Goal: Transaction & Acquisition: Book appointment/travel/reservation

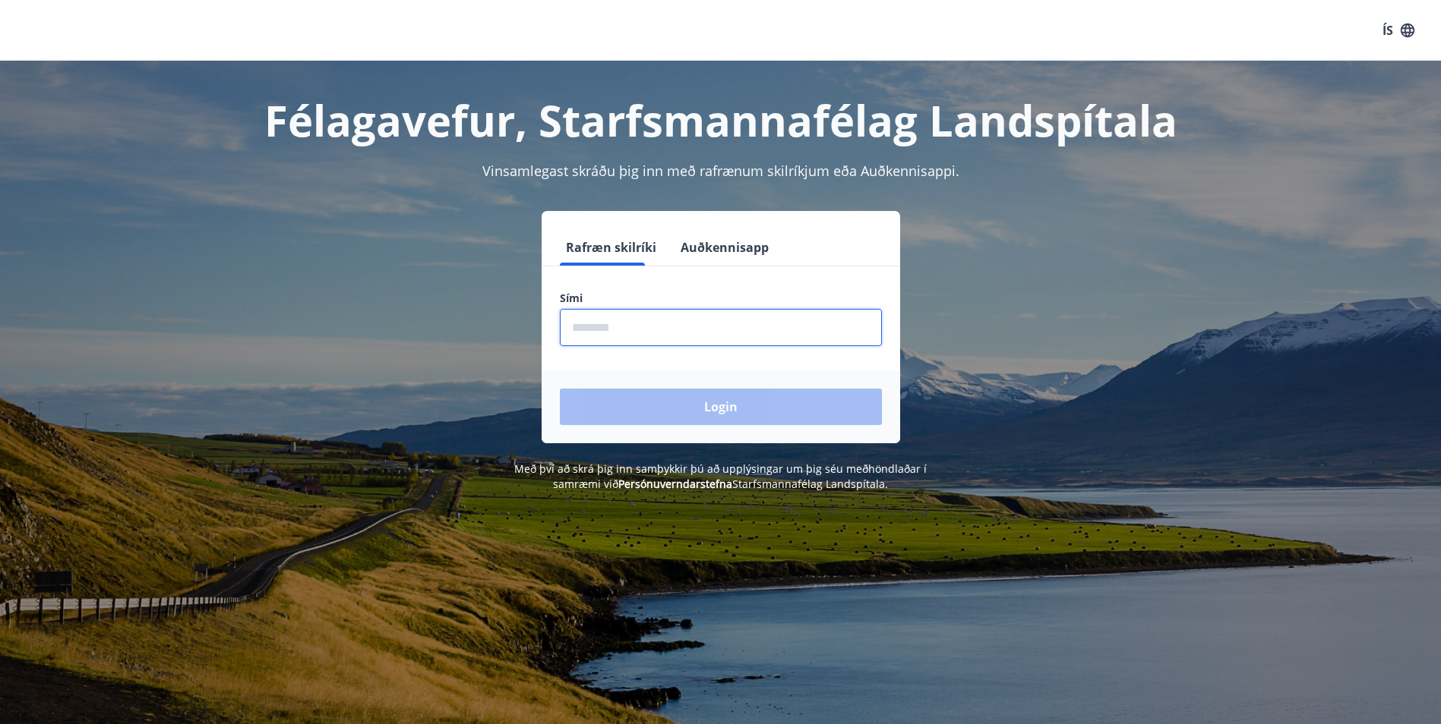
click at [658, 338] on input "phone" at bounding box center [721, 327] width 322 height 37
click at [607, 330] on input "phone" at bounding box center [721, 327] width 322 height 37
type input "********"
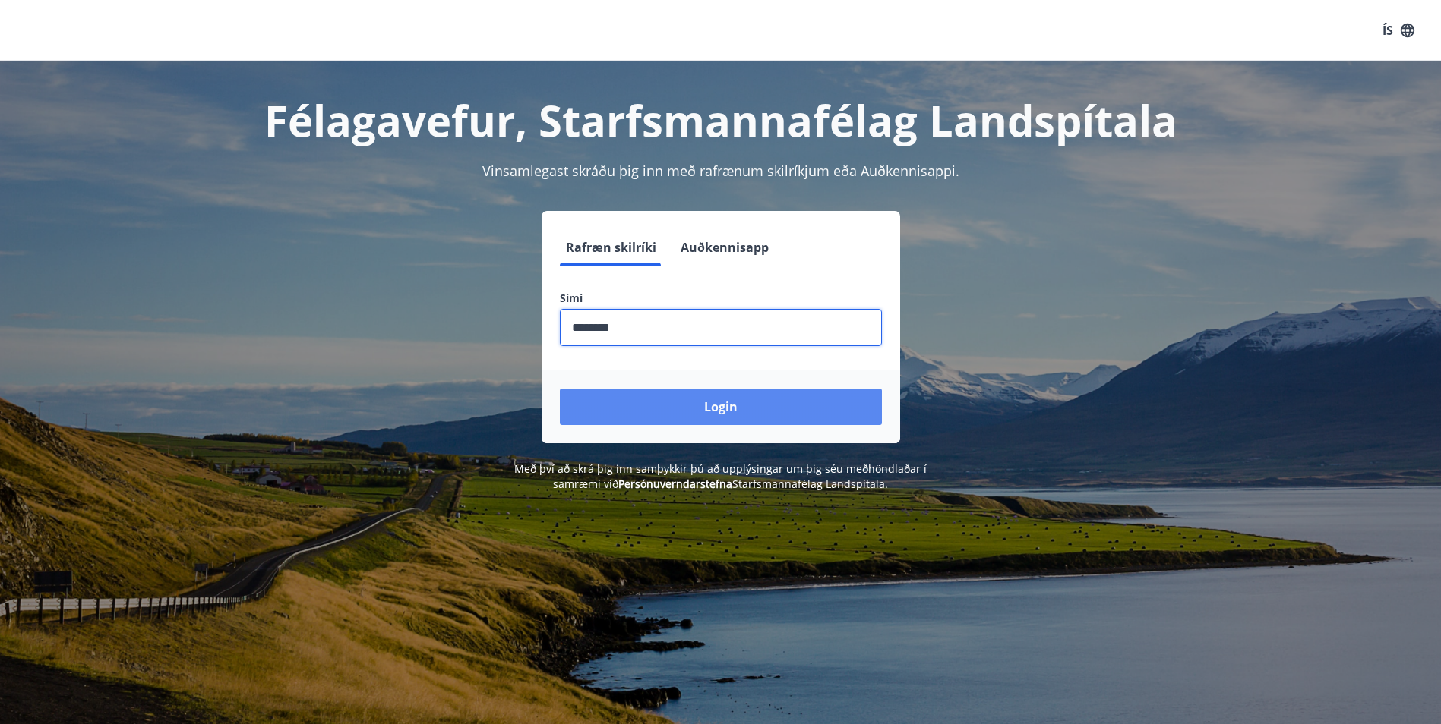
click at [671, 409] on button "Login" at bounding box center [721, 407] width 322 height 36
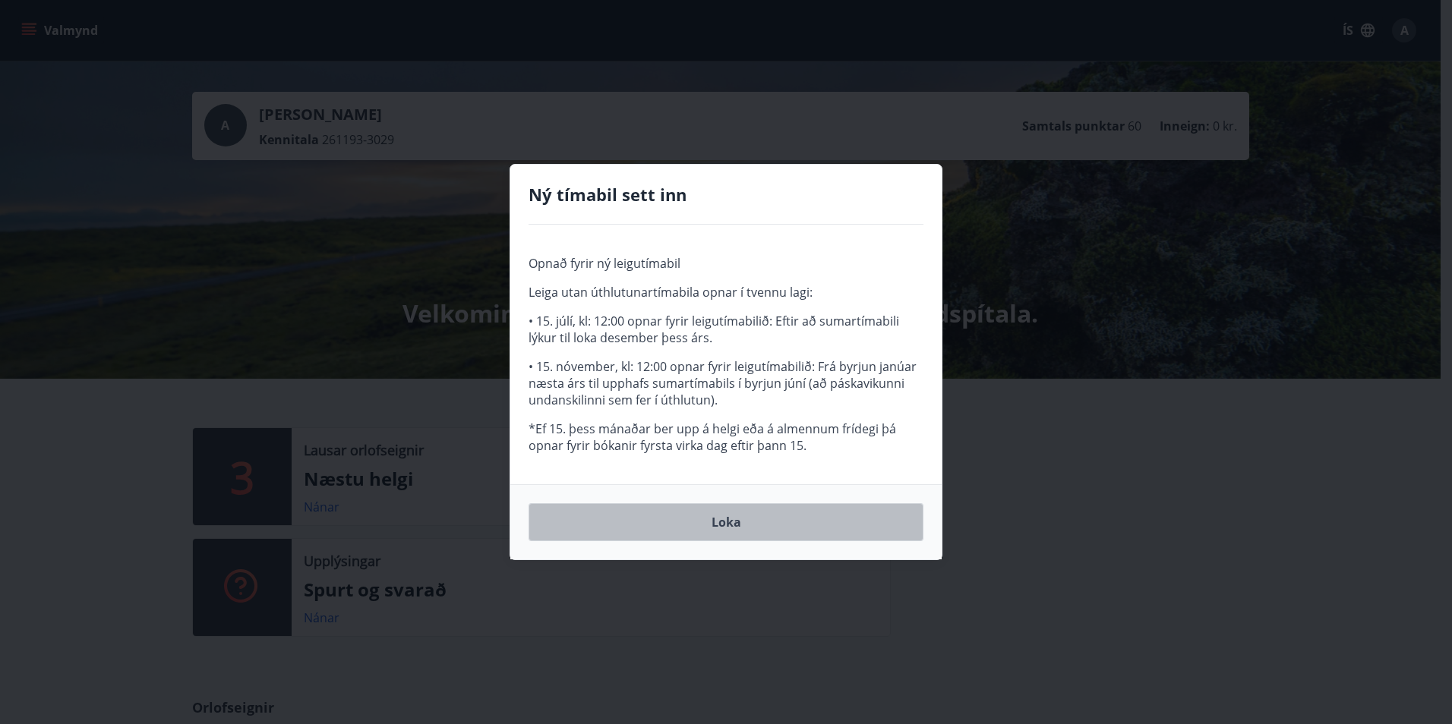
click at [724, 524] on button "Loka" at bounding box center [726, 522] width 395 height 38
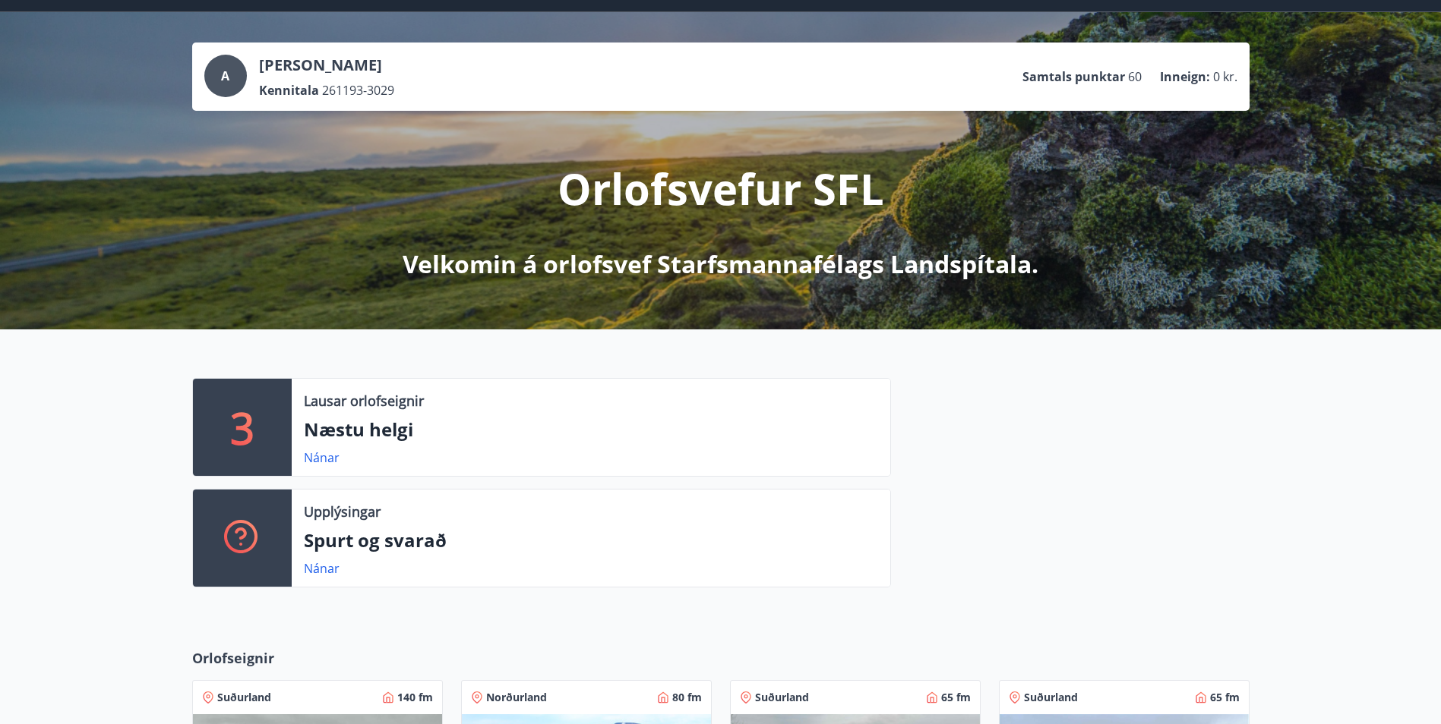
scroll to position [76, 0]
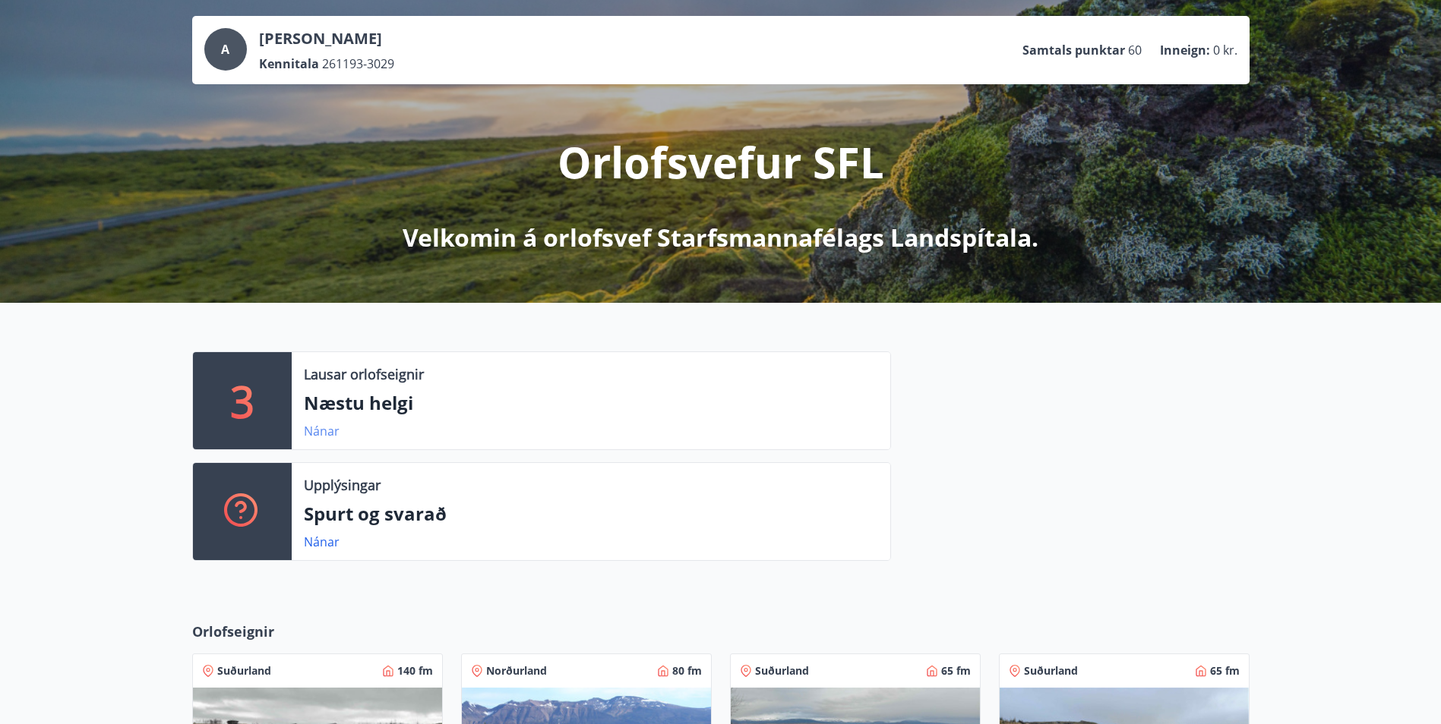
click at [314, 430] on link "Nánar" at bounding box center [322, 431] width 36 height 17
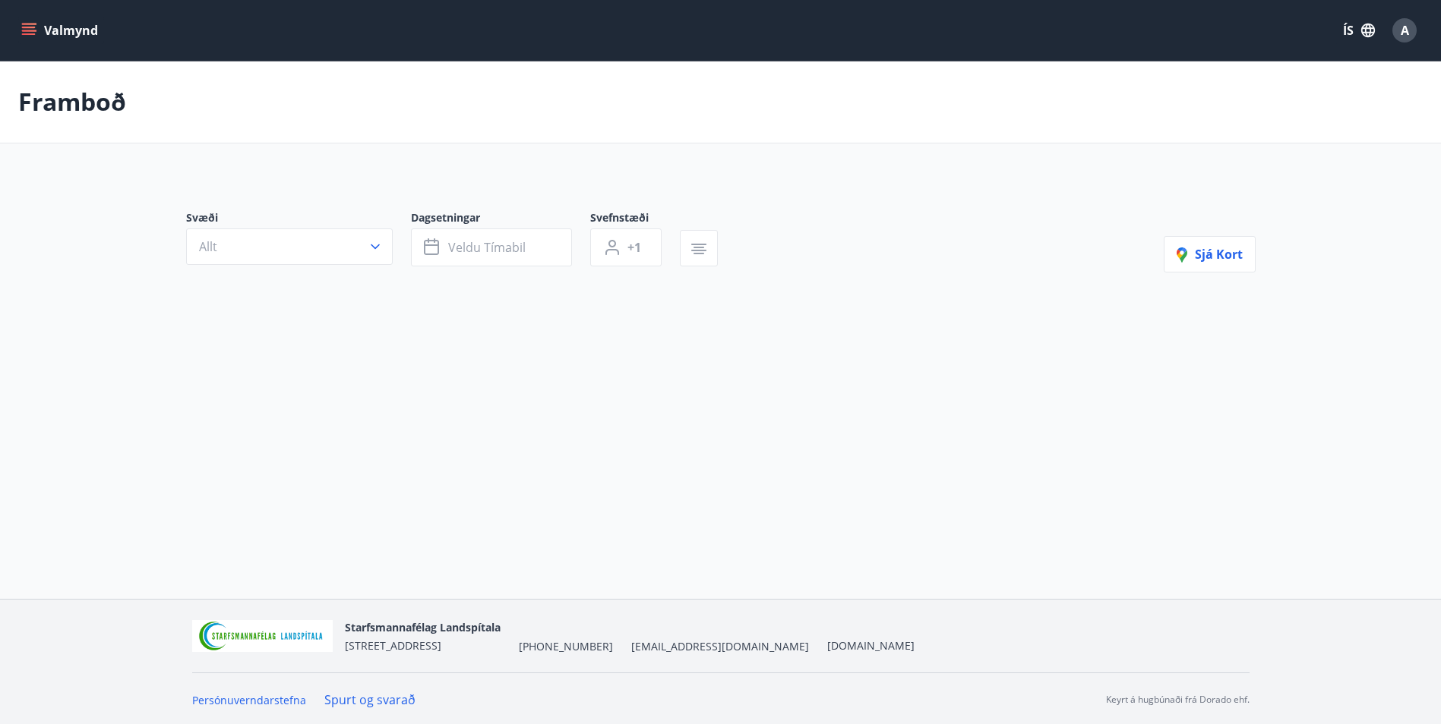
type input "*"
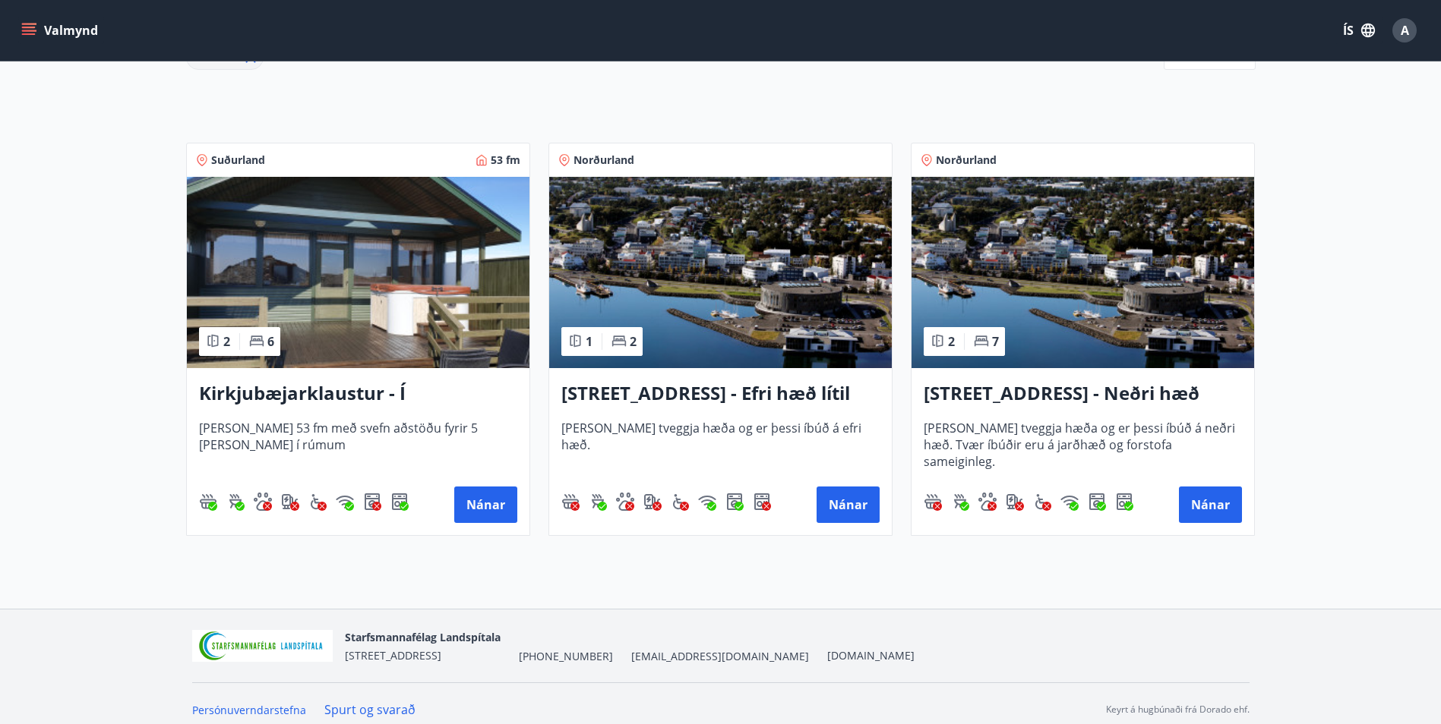
scroll to position [254, 0]
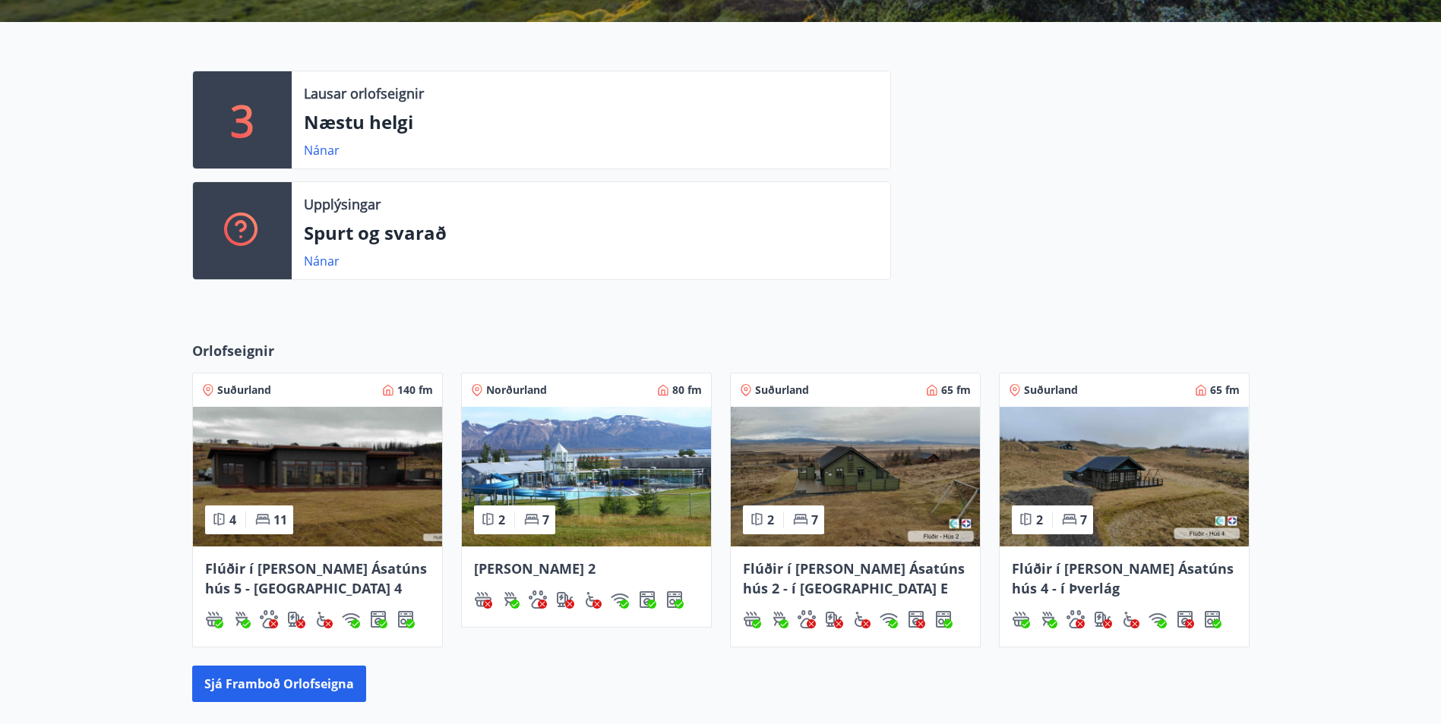
scroll to position [380, 0]
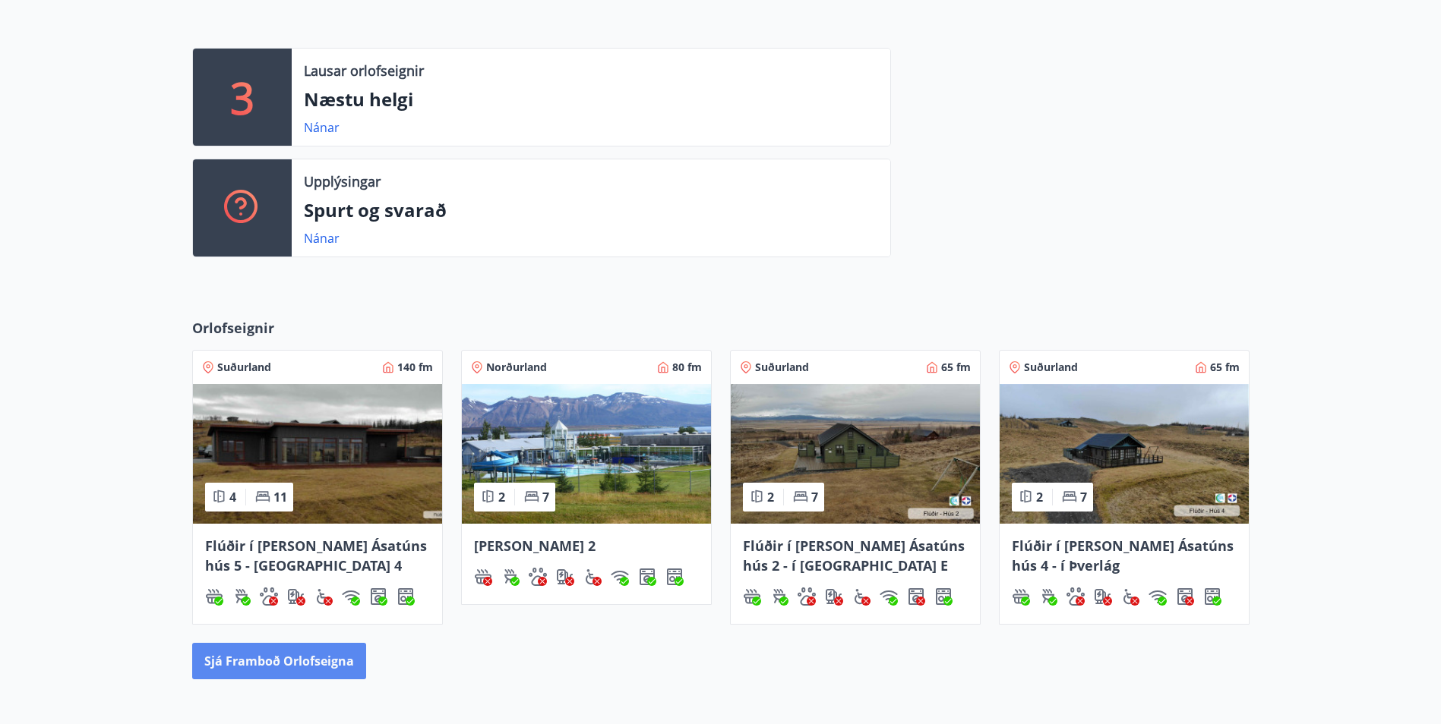
click at [313, 663] on button "Sjá framboð orlofseigna" at bounding box center [279, 661] width 174 height 36
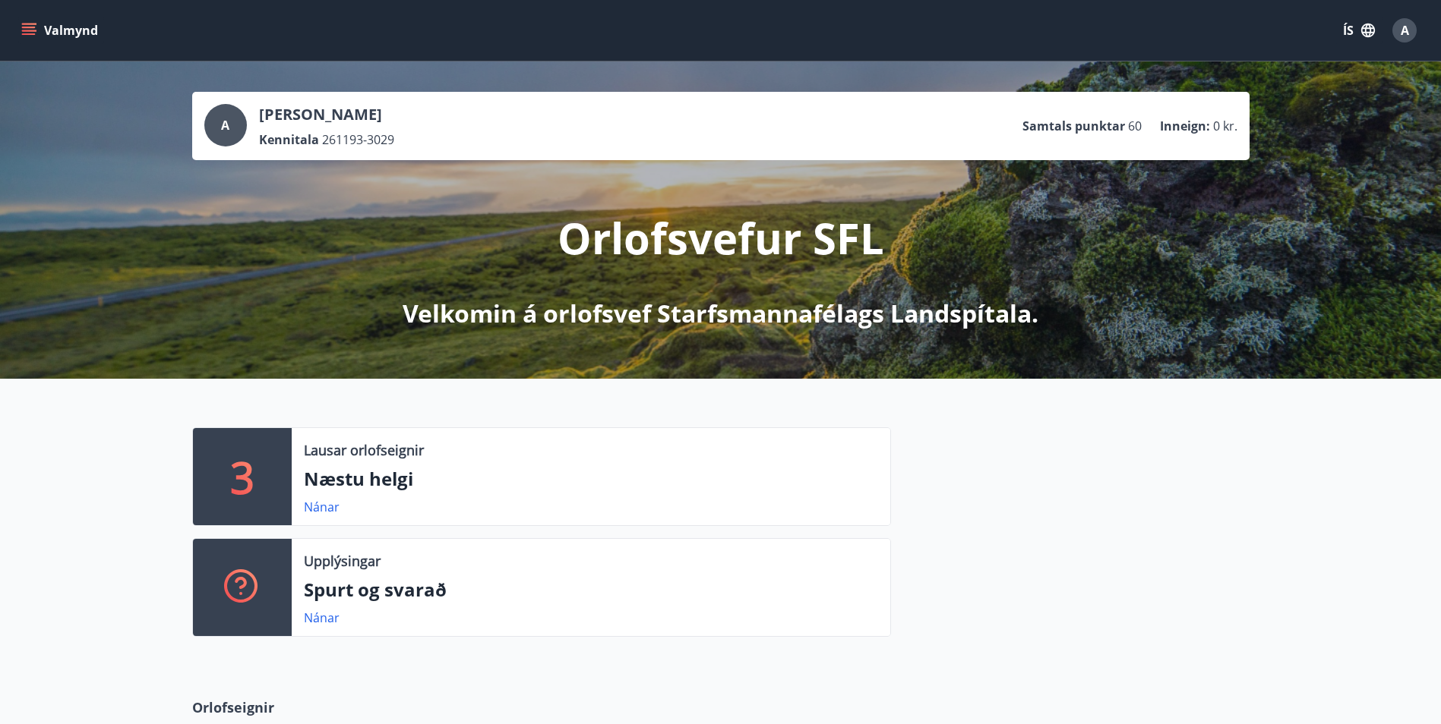
click at [35, 23] on icon "menu" at bounding box center [28, 30] width 15 height 15
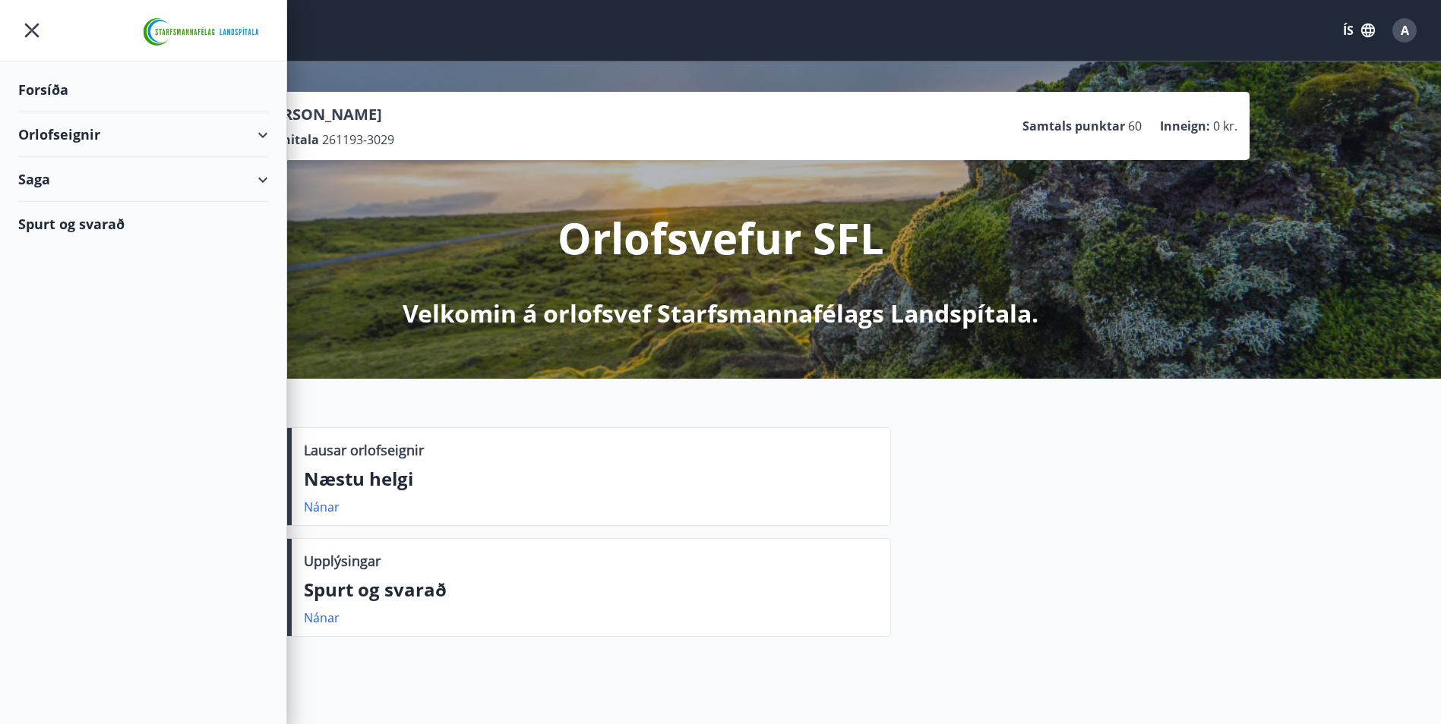
click at [260, 131] on div "Orlofseignir" at bounding box center [143, 134] width 250 height 45
click at [107, 200] on div "Bókunardagatal" at bounding box center [143, 205] width 226 height 32
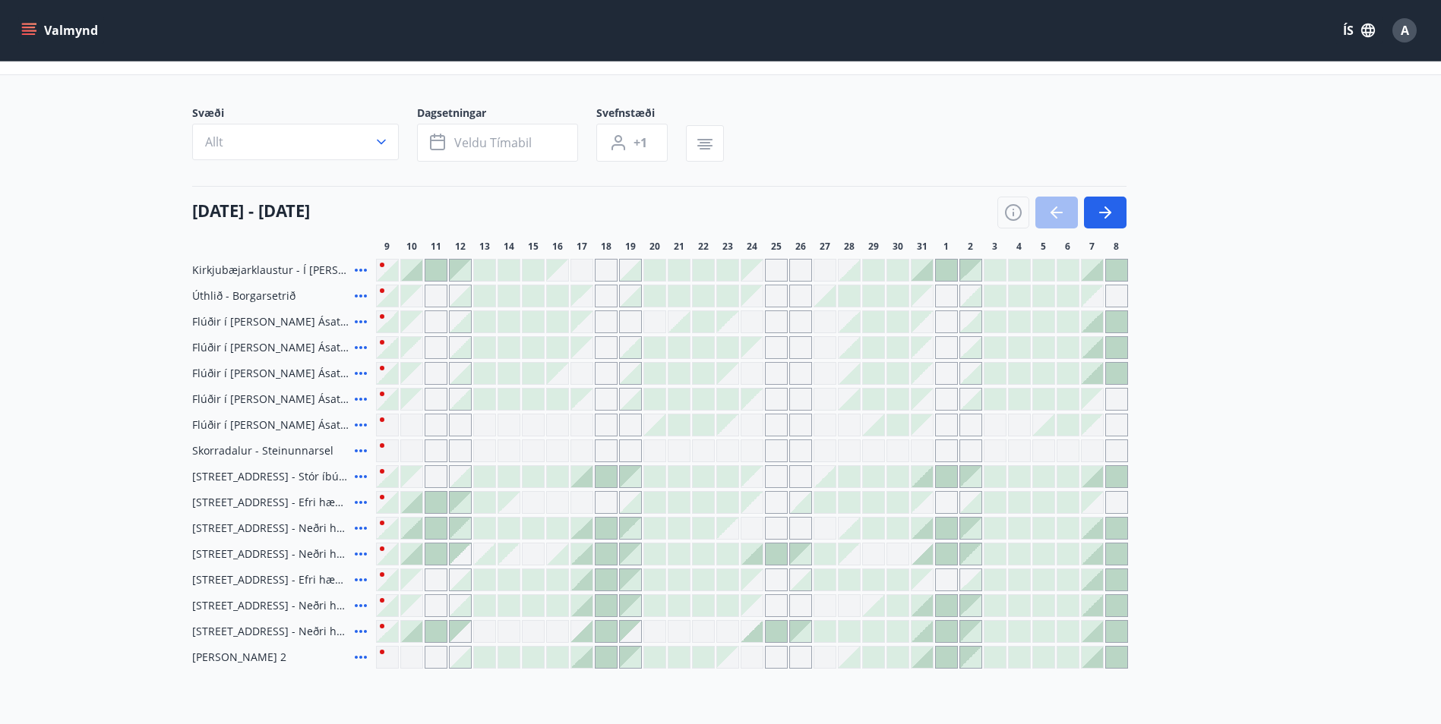
scroll to position [52, 0]
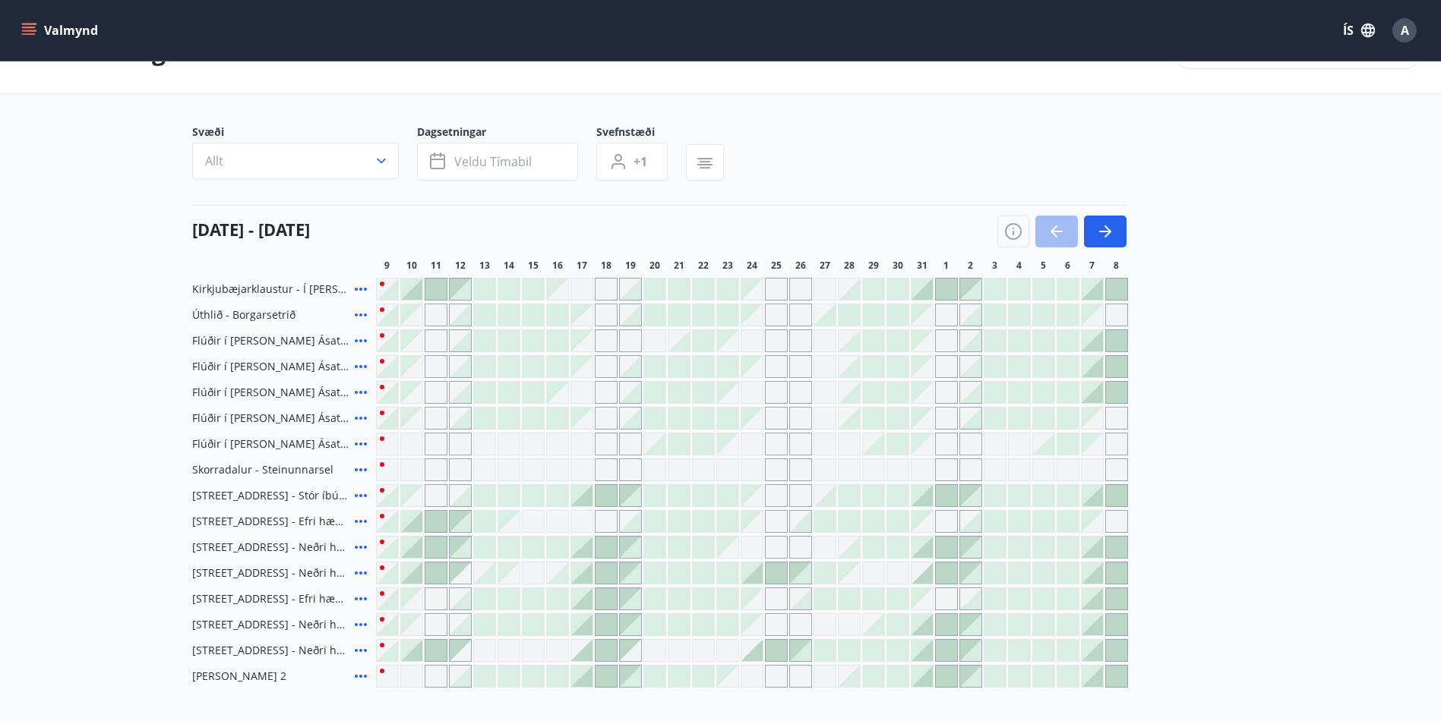
click at [612, 342] on div "Gráir dagar eru ekki bókanlegir" at bounding box center [606, 341] width 23 height 23
click at [783, 340] on div "Gráir dagar eru ekki bókanlegir" at bounding box center [776, 341] width 23 height 23
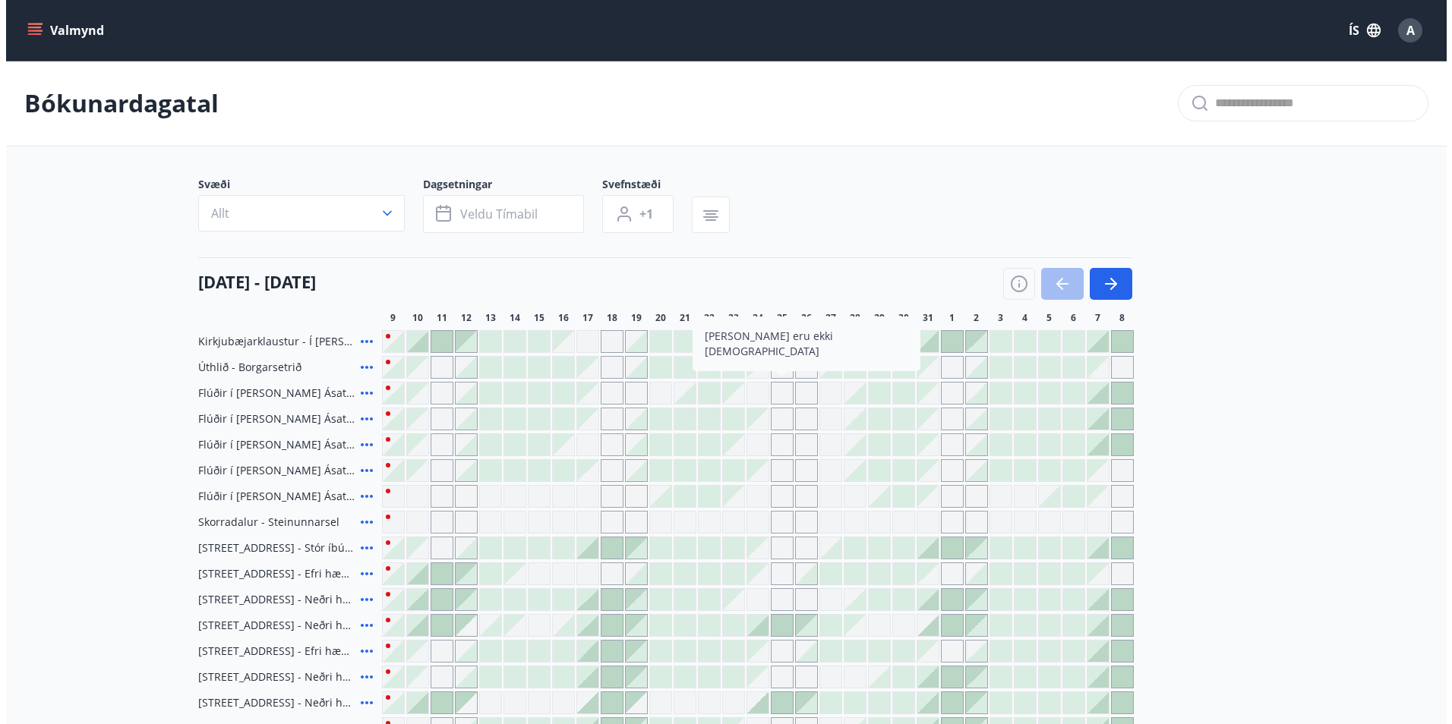
scroll to position [2, 0]
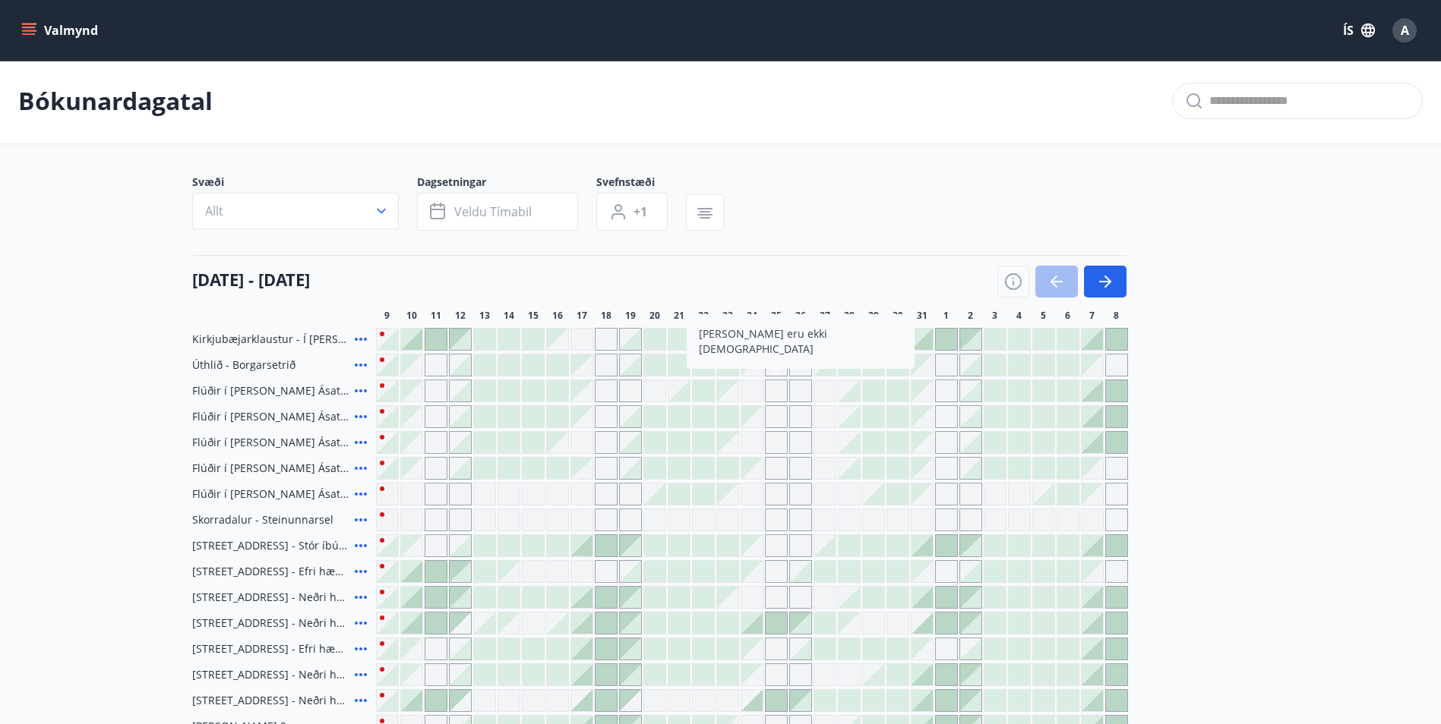
click at [1406, 34] on span "A" at bounding box center [1404, 30] width 8 height 17
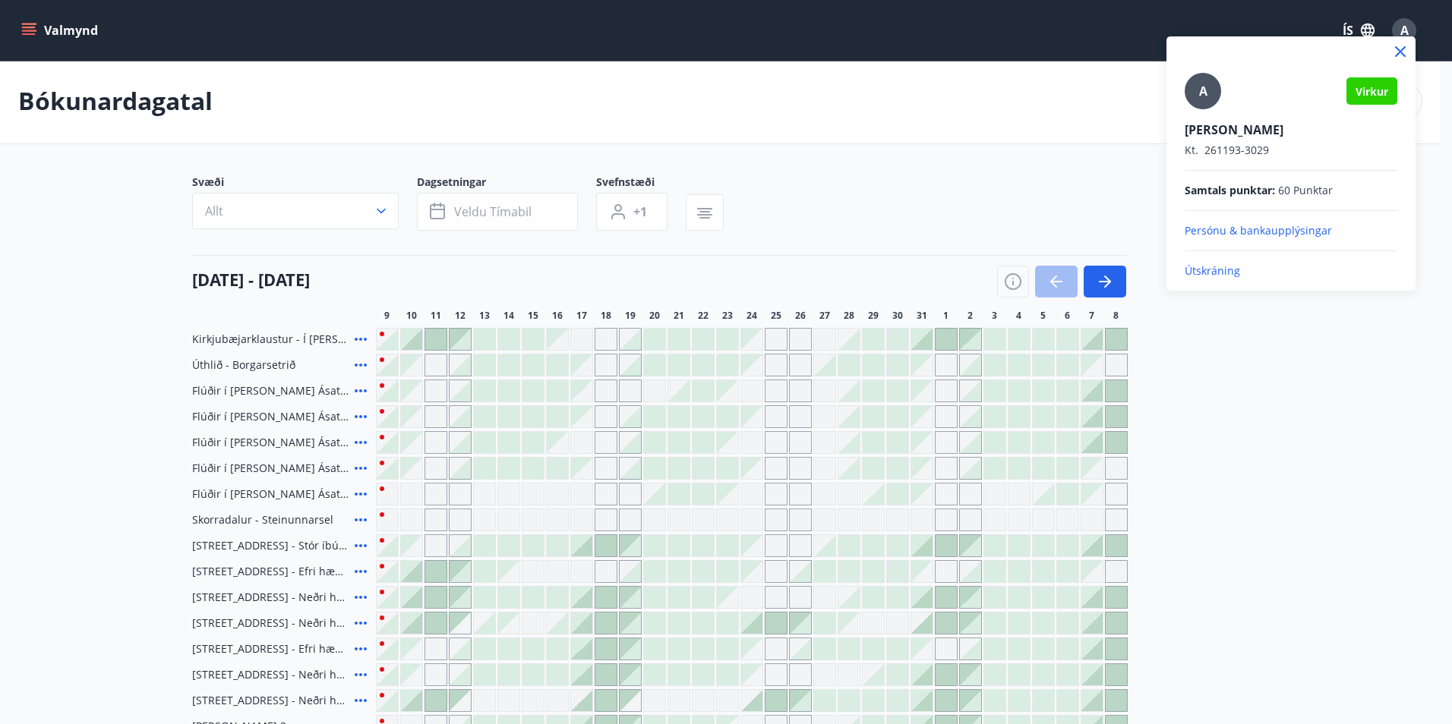
click at [1200, 270] on p "Útskráning" at bounding box center [1291, 270] width 213 height 15
